Goal: Task Accomplishment & Management: Manage account settings

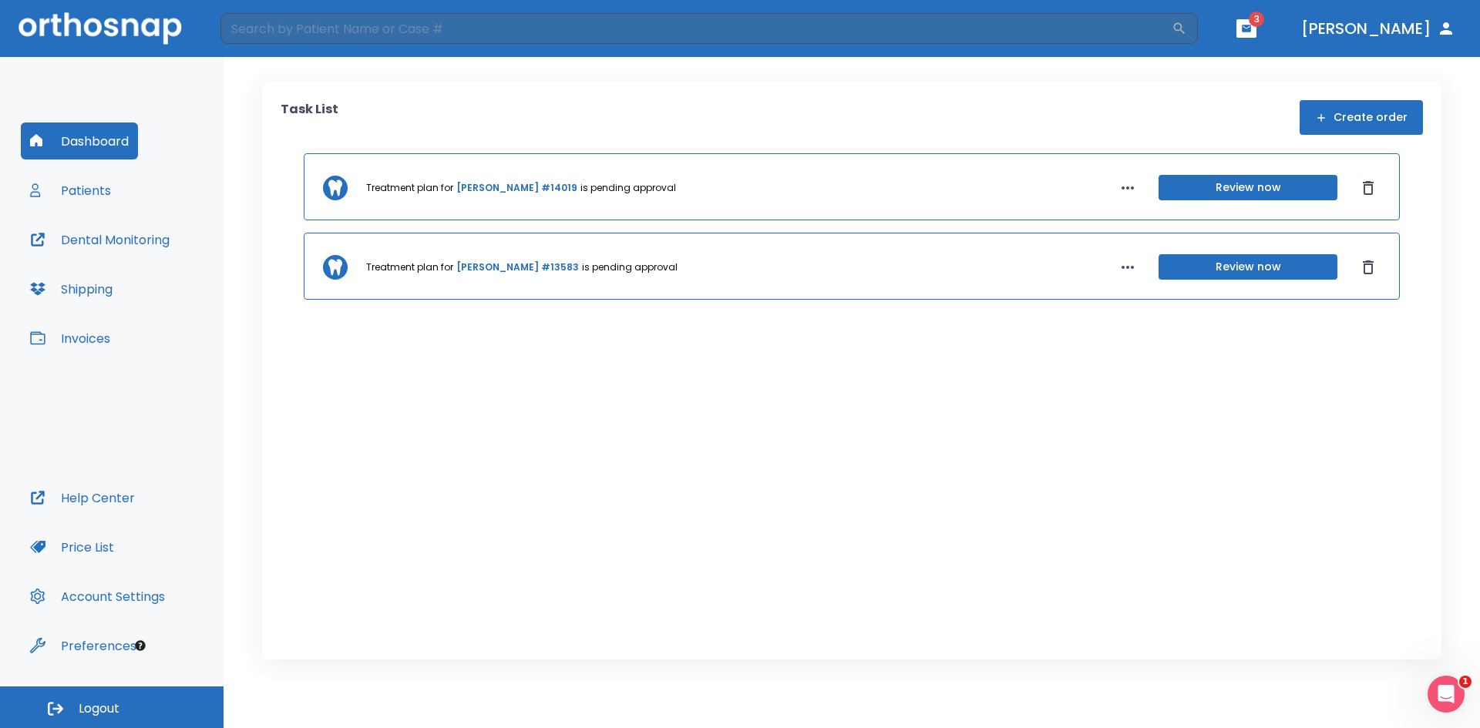
click at [1290, 17] on header "​ 3 [PERSON_NAME]" at bounding box center [740, 28] width 1480 height 57
click at [1257, 22] on button "button" at bounding box center [1246, 28] width 20 height 19
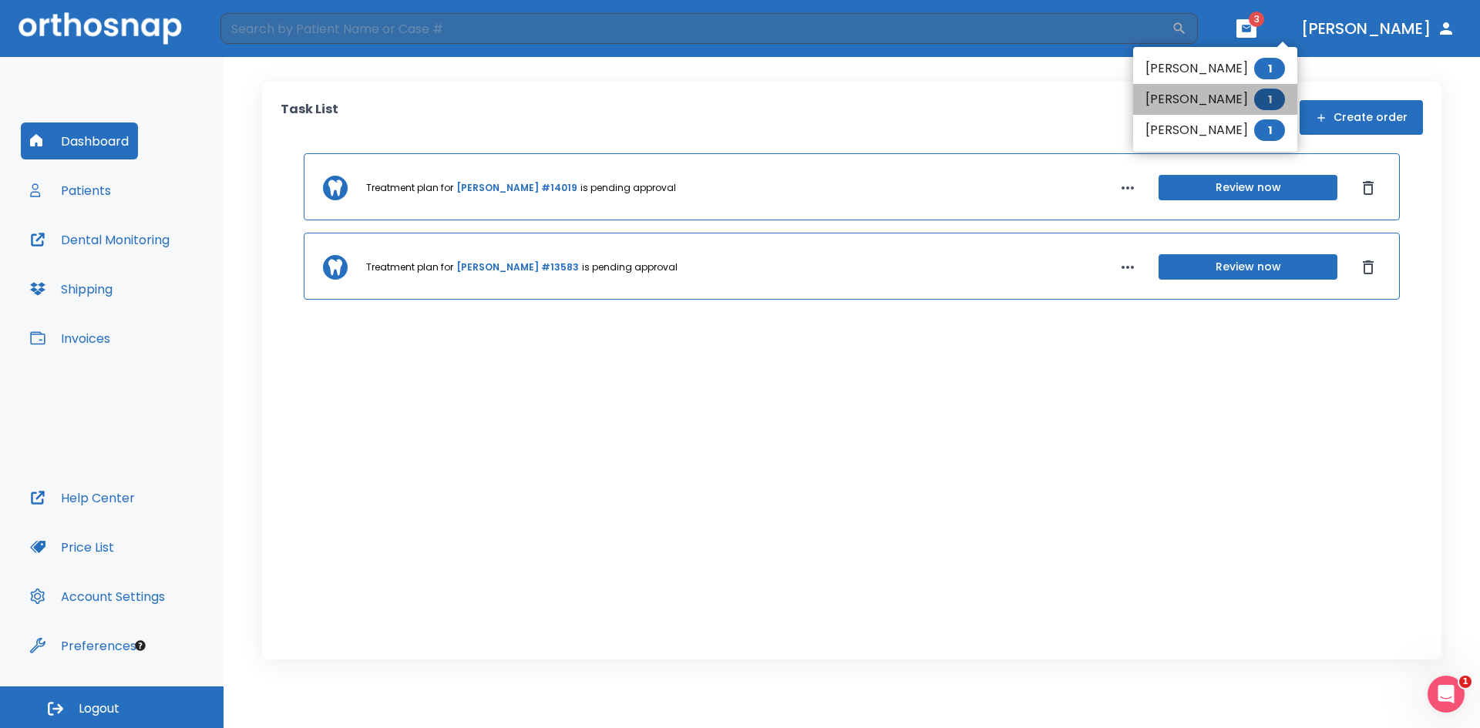
click at [1169, 99] on li "[PERSON_NAME] 1" at bounding box center [1215, 99] width 164 height 31
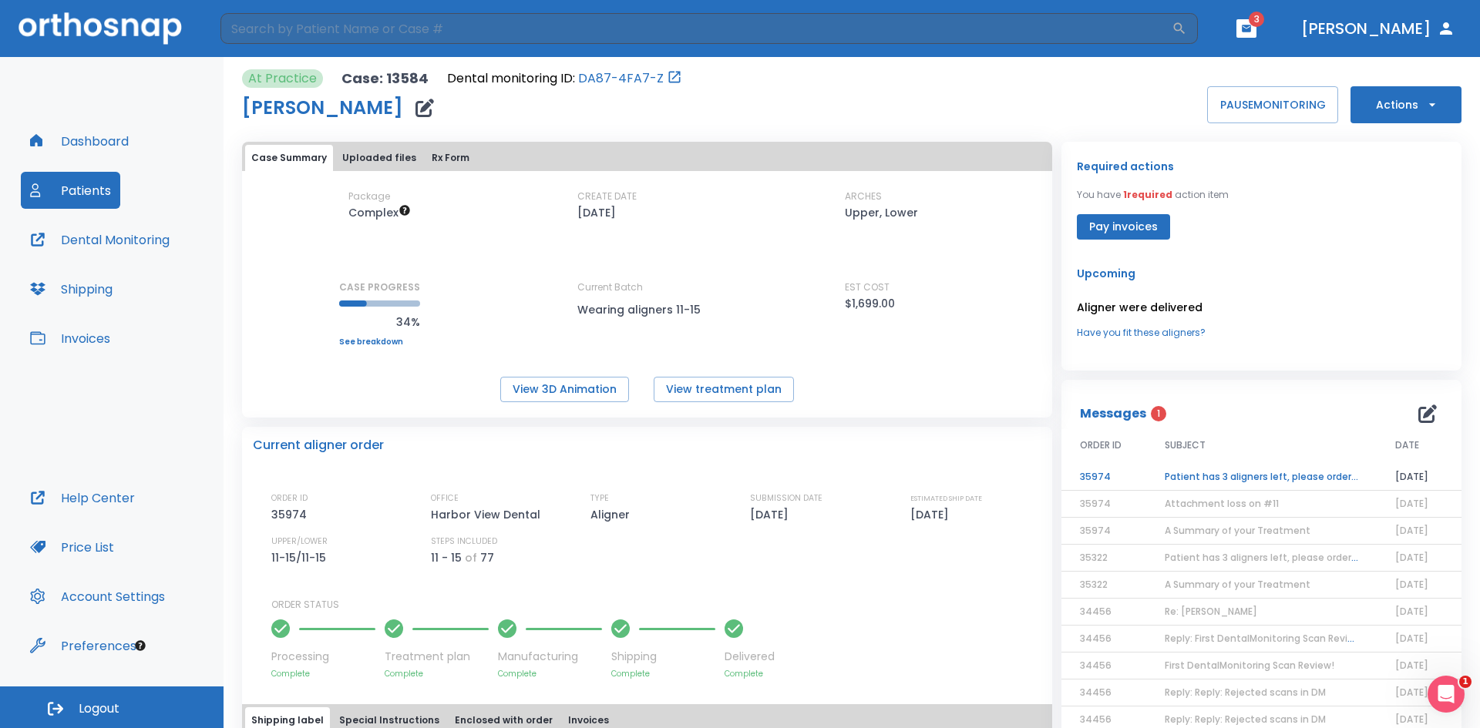
click at [1242, 476] on td "Patient has 3 aligners left, please order next set!" at bounding box center [1261, 477] width 230 height 27
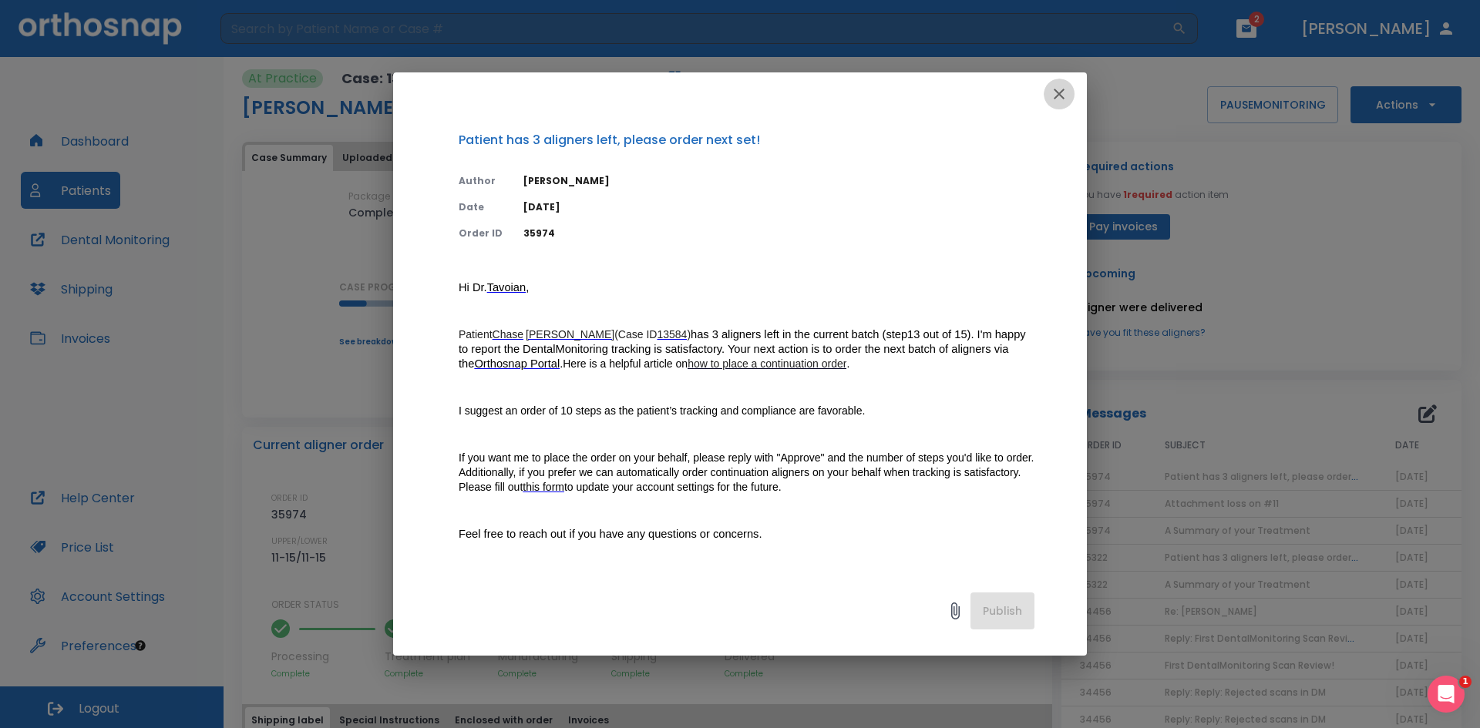
click at [1052, 96] on icon "button" at bounding box center [1059, 94] width 19 height 19
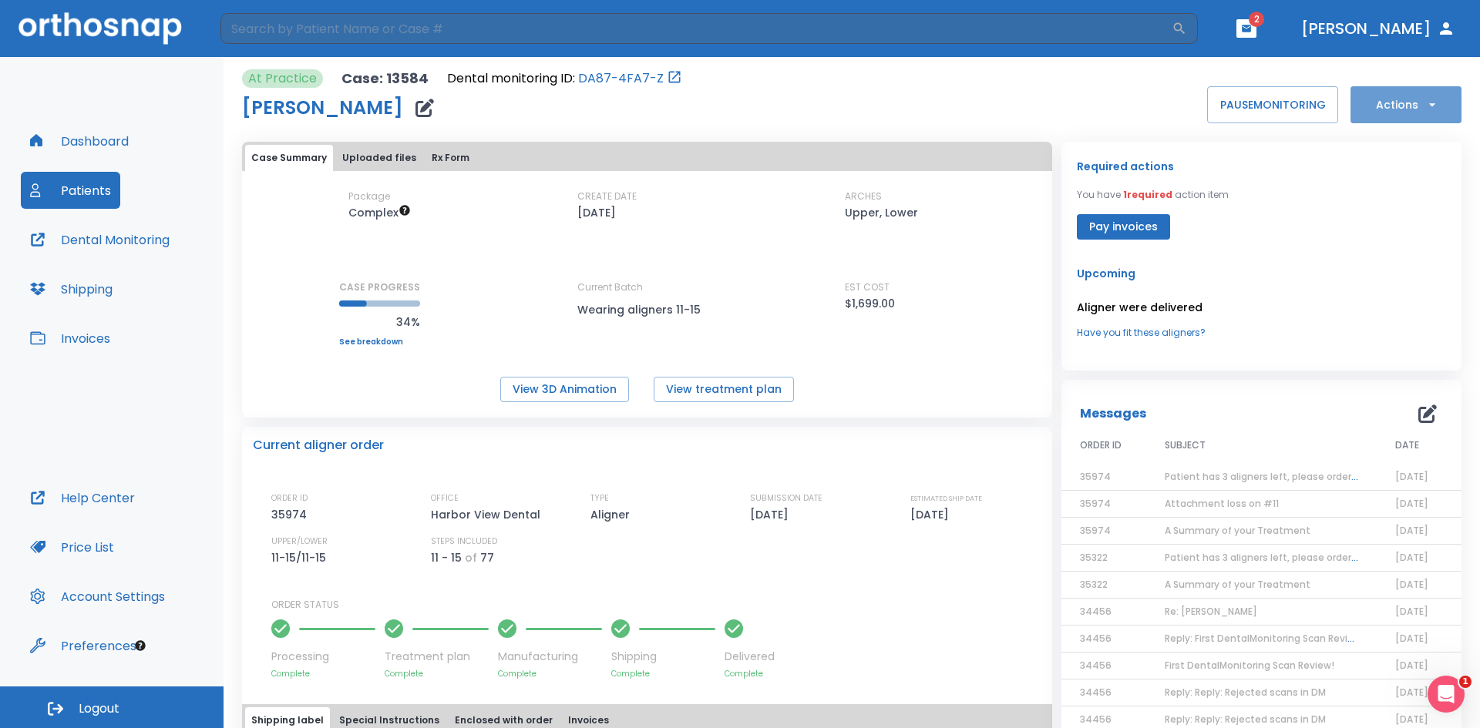
click at [1425, 102] on icon "button" at bounding box center [1432, 104] width 15 height 15
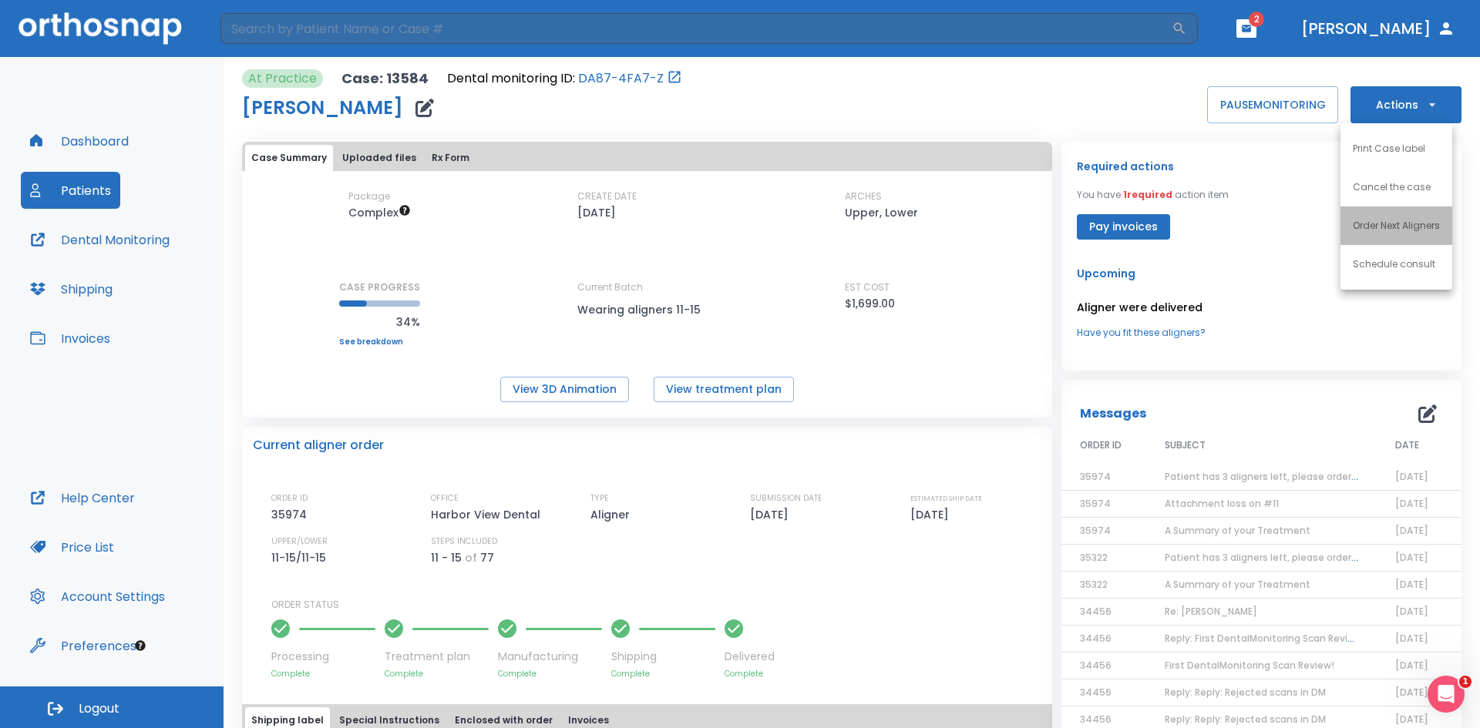
click at [1400, 220] on p "Order Next Aligners" at bounding box center [1396, 226] width 87 height 14
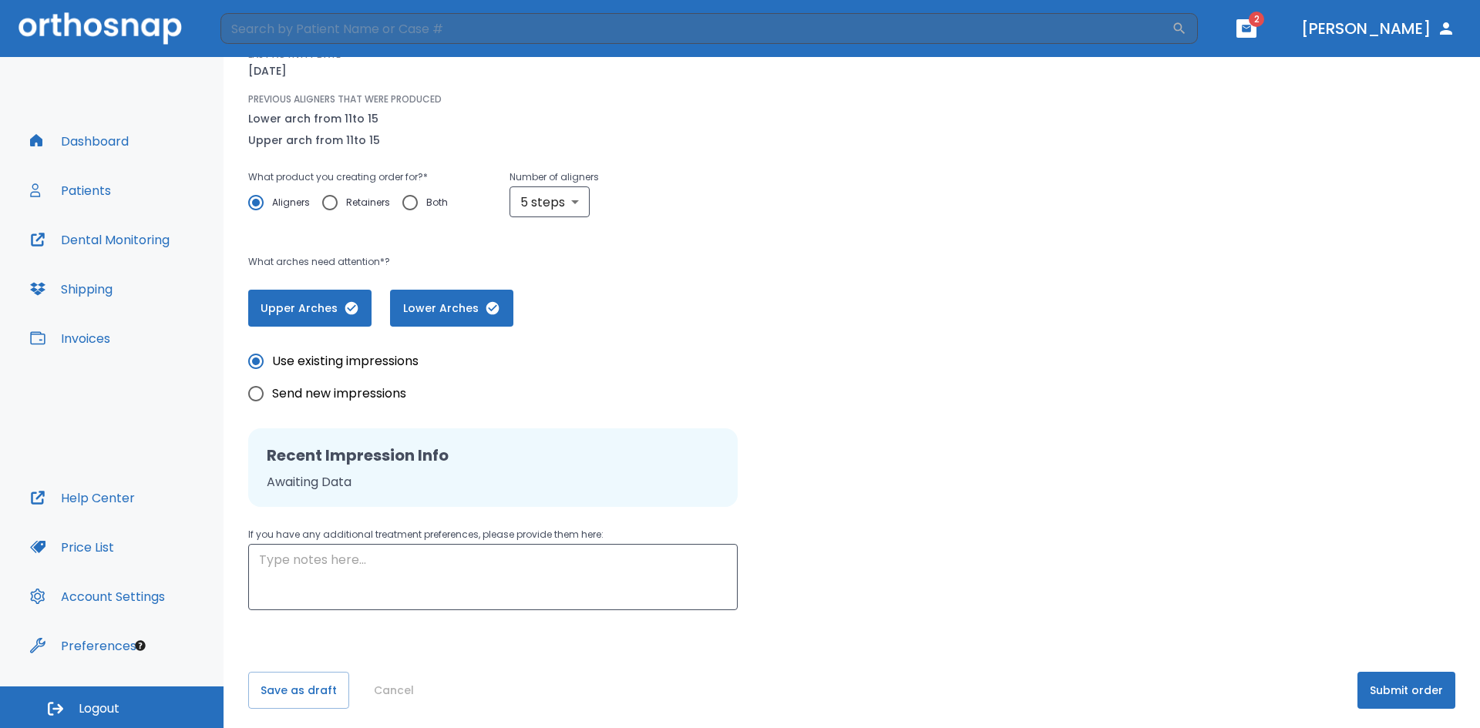
scroll to position [172, 0]
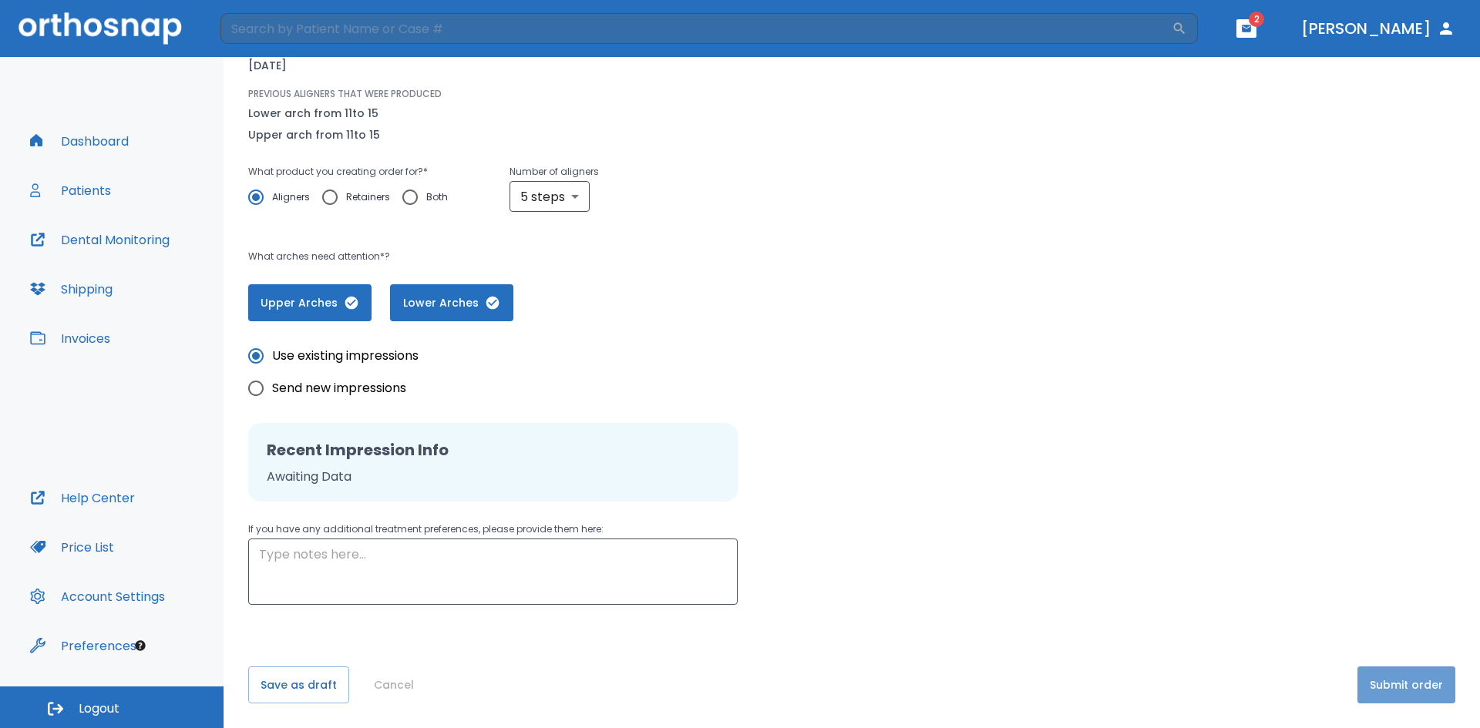
click at [1372, 689] on button "Submit order" at bounding box center [1406, 685] width 98 height 37
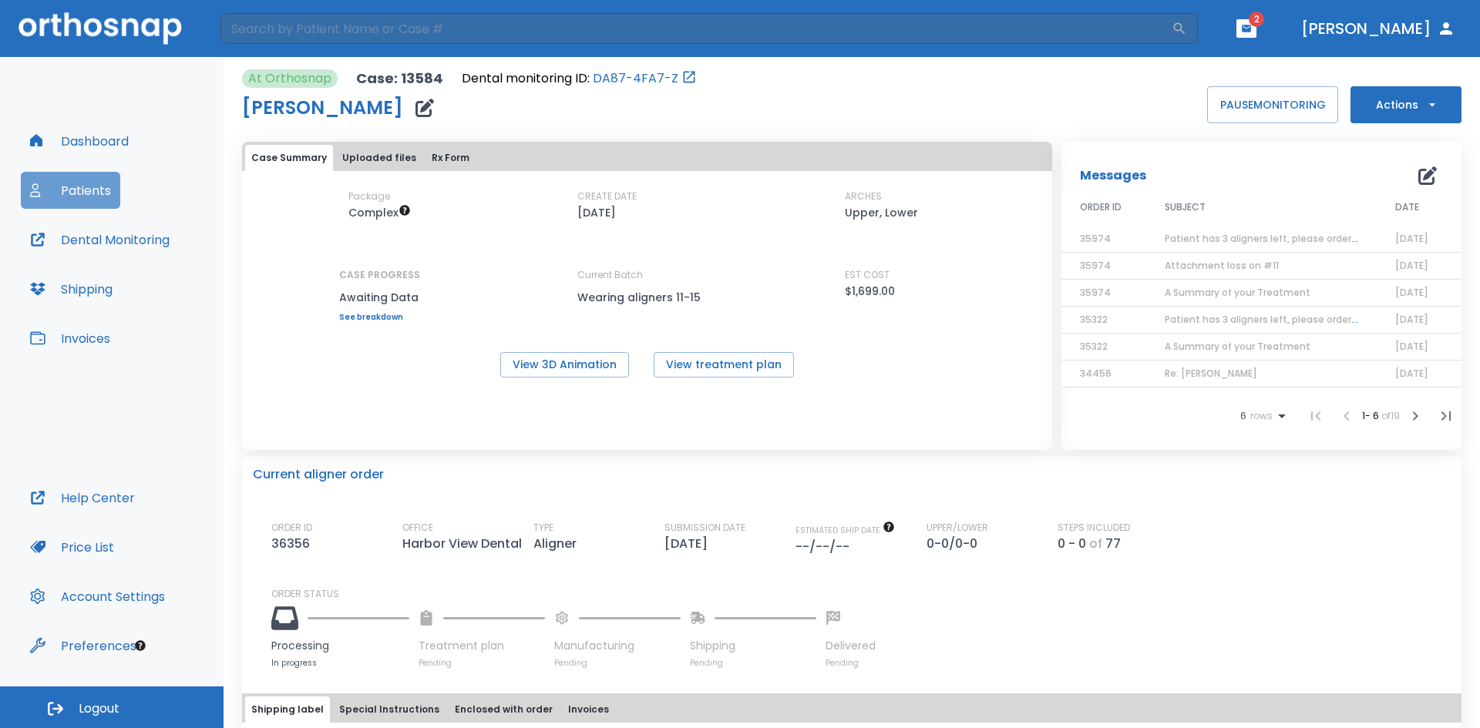
click at [97, 189] on button "Patients" at bounding box center [70, 190] width 99 height 37
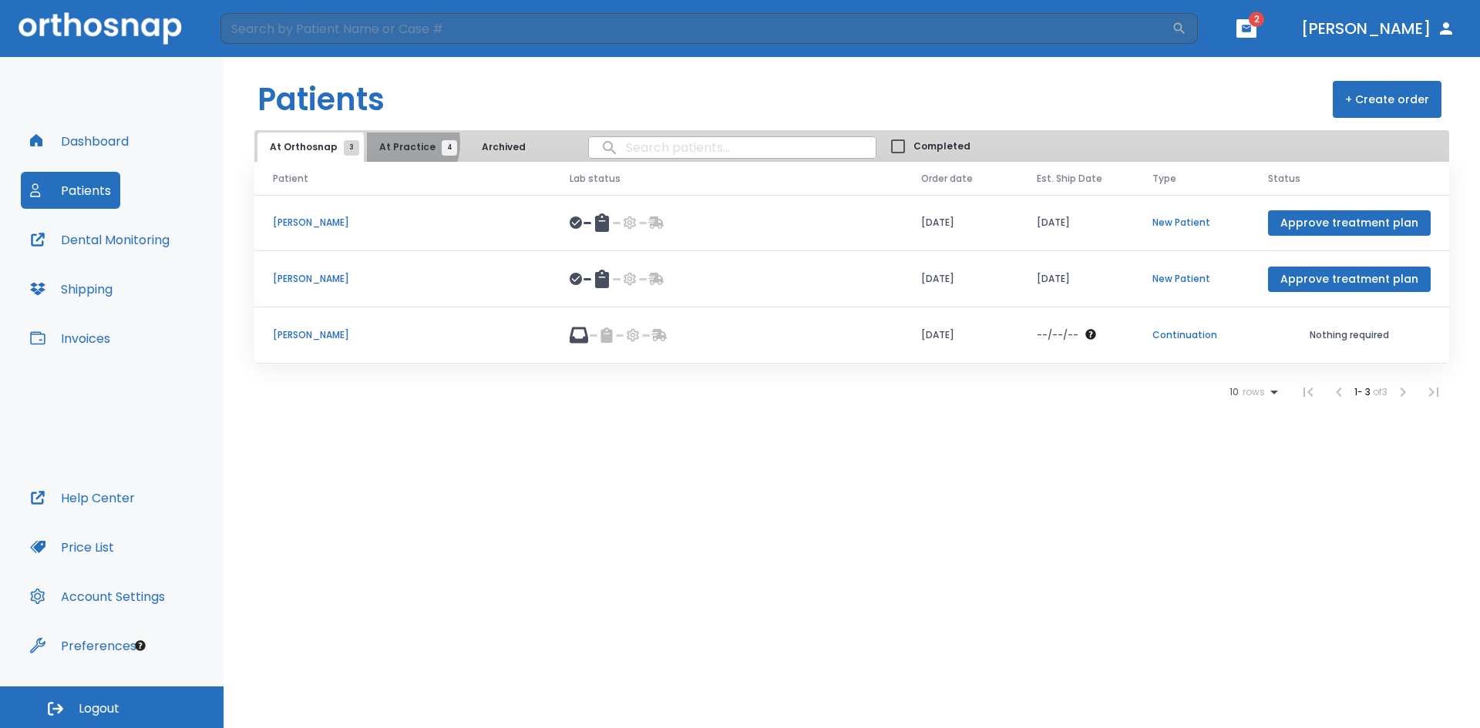
click at [385, 143] on span "At Practice 4" at bounding box center [414, 147] width 70 height 14
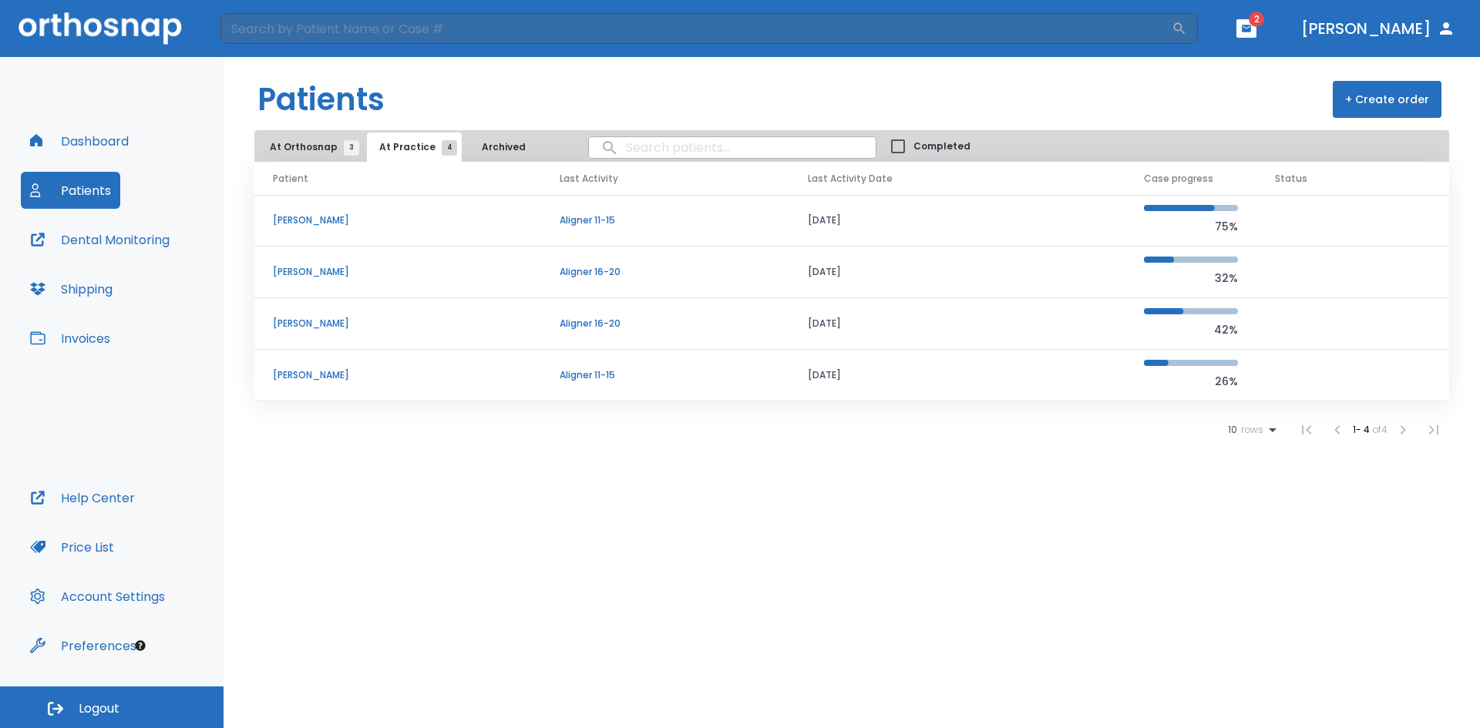
click at [301, 227] on td "[PERSON_NAME]" at bounding box center [397, 221] width 287 height 52
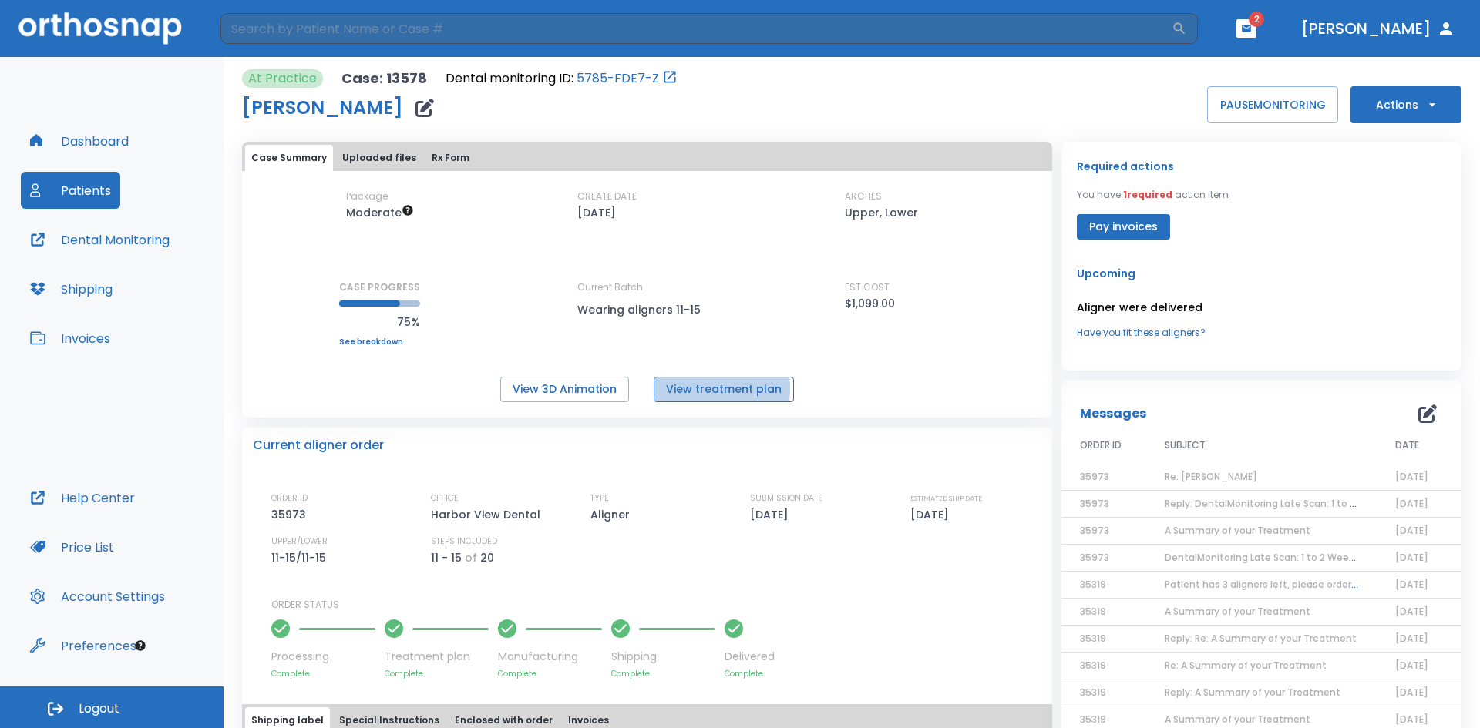
click at [691, 389] on button "View treatment plan" at bounding box center [724, 389] width 140 height 25
